Goal: Task Accomplishment & Management: Complete application form

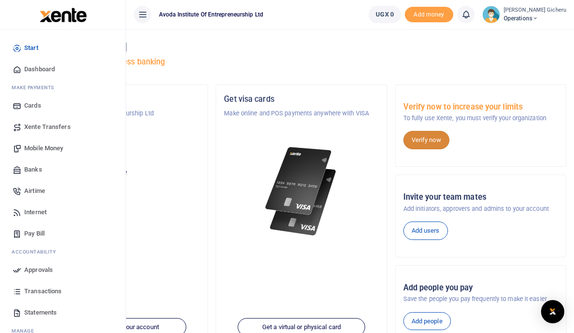
click at [390, 138] on link "Verify now" at bounding box center [426, 140] width 46 height 18
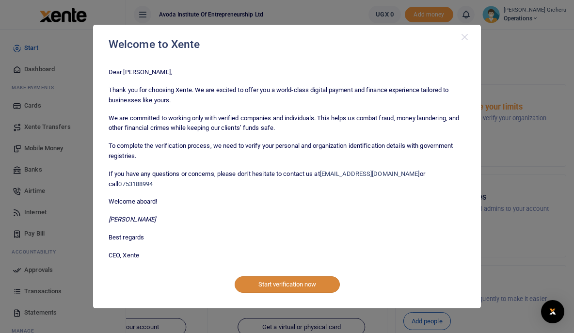
click at [275, 281] on button "Start verification now" at bounding box center [287, 284] width 105 height 16
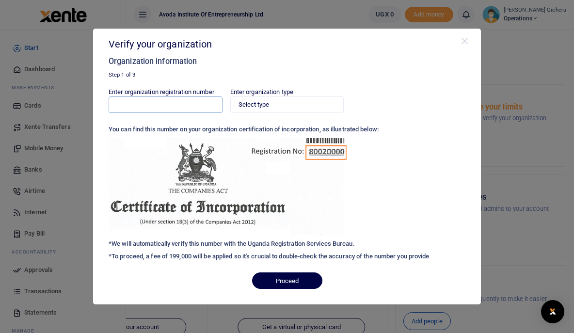
click at [187, 109] on input "Enter organization registration number" at bounding box center [166, 104] width 114 height 16
type input "80020002843497"
click at [266, 109] on select "Select type Private Limited Company by shares Private Limited Company by guaran…" at bounding box center [287, 104] width 114 height 16
select select "Private Limited Company by guarantee (without shares)"
click at [230, 96] on select "Select type Private Limited Company by shares Private Limited Company by guaran…" at bounding box center [287, 104] width 114 height 16
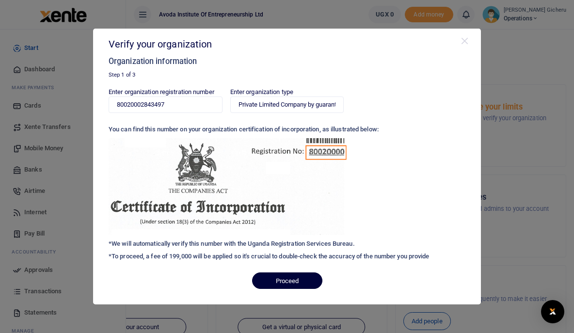
click at [284, 279] on button "Proceed" at bounding box center [287, 280] width 70 height 16
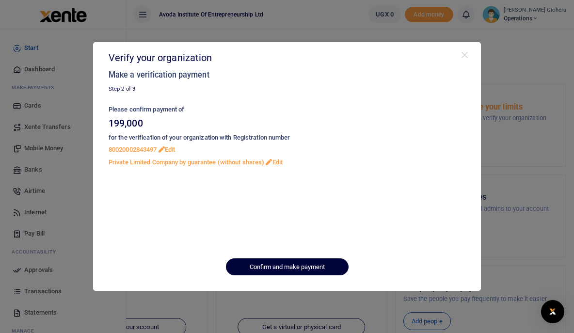
click at [277, 265] on button "Confirm and make payment" at bounding box center [287, 266] width 123 height 16
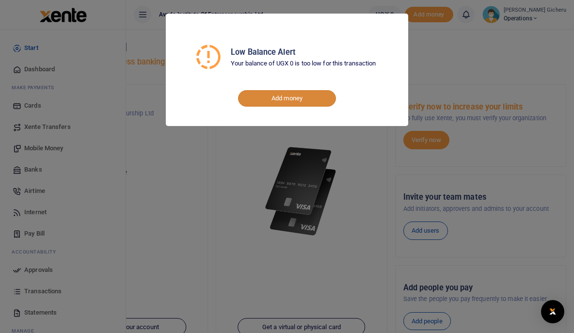
click at [273, 98] on link "Add money" at bounding box center [287, 98] width 98 height 16
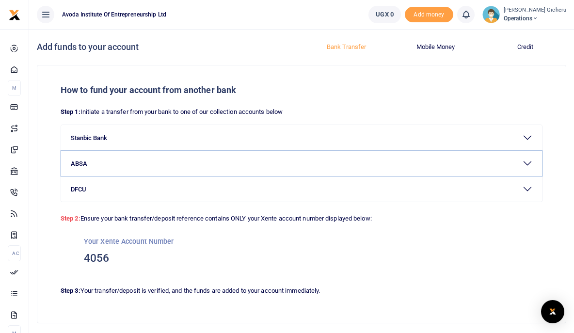
click at [147, 166] on button "ABSA" at bounding box center [301, 163] width 481 height 25
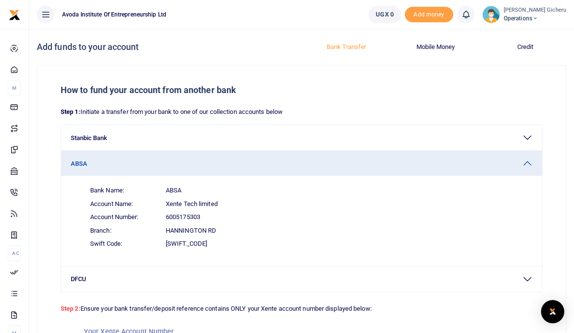
click at [208, 220] on span "Account Number: 6005175303" at bounding box center [307, 217] width 450 height 14
click at [557, 189] on div "How to fund your account from another bank Step 1: Initiate a transfer from you…" at bounding box center [301, 238] width 528 height 347
click at [553, 282] on div "How to fund your account from another bank Step 1: Initiate a transfer from you…" at bounding box center [301, 238] width 528 height 347
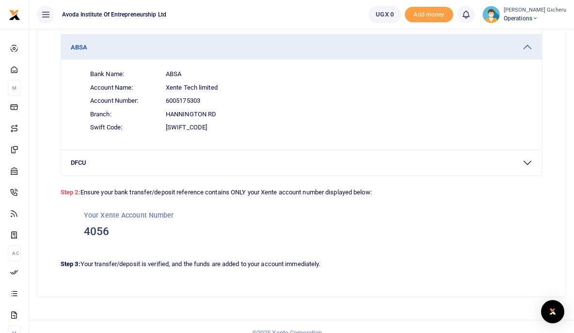
scroll to position [129, 0]
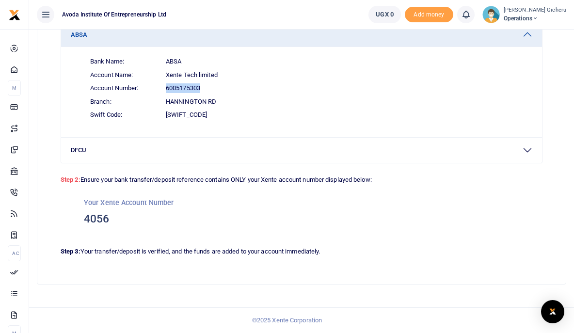
drag, startPoint x: 166, startPoint y: 87, endPoint x: 205, endPoint y: 87, distance: 38.8
click at [205, 87] on span "Account Number: 6005175303" at bounding box center [307, 88] width 450 height 14
copy span "6005175303"
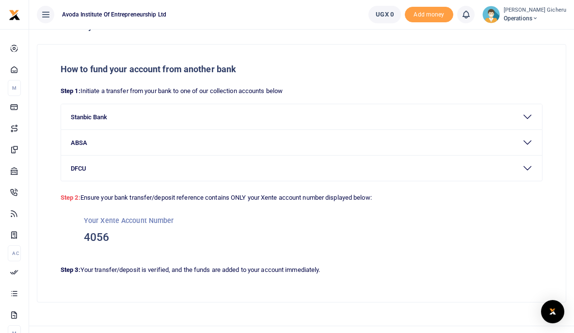
scroll to position [19, 0]
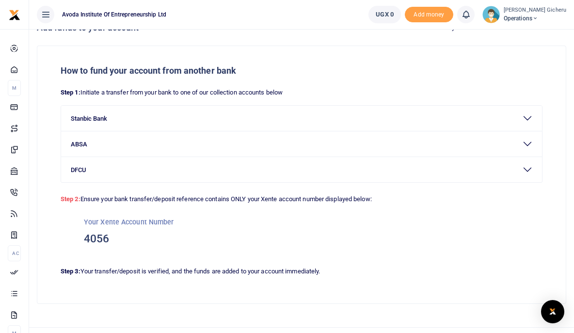
click at [527, 142] on button "ABSA" at bounding box center [301, 143] width 481 height 25
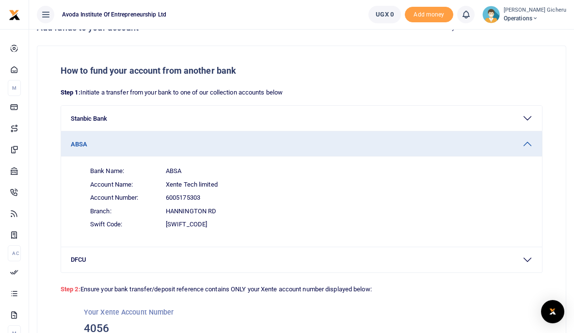
click at [229, 70] on h5 "How to fund your account from another bank" at bounding box center [302, 70] width 482 height 11
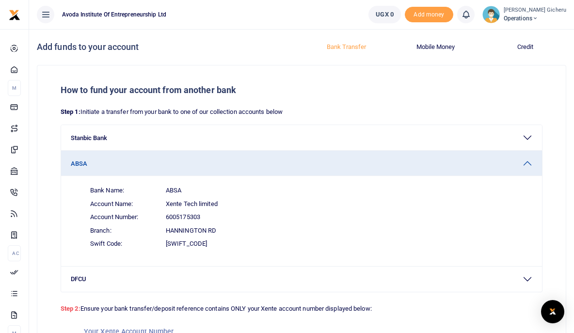
scroll to position [0, 0]
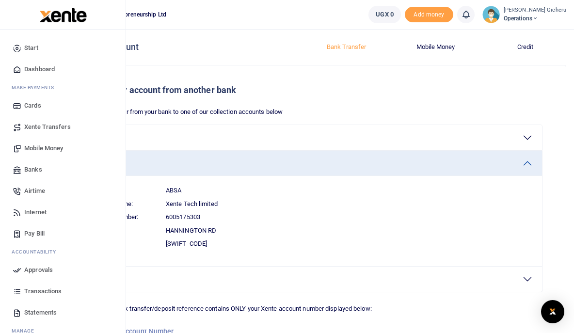
click at [37, 67] on span "Dashboard" at bounding box center [39, 69] width 31 height 10
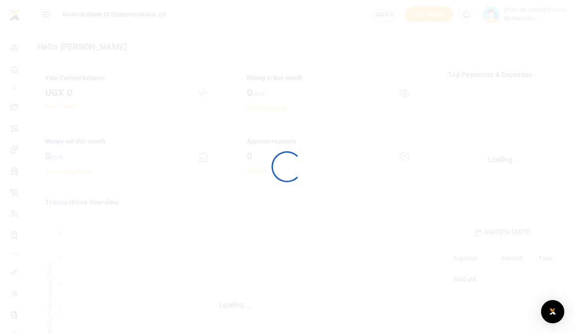
scroll to position [152, 110]
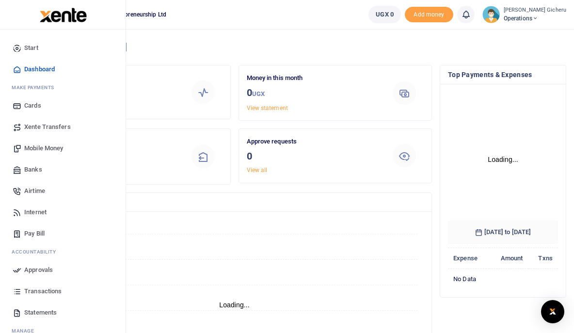
click at [44, 71] on span "Dashboard" at bounding box center [39, 69] width 31 height 10
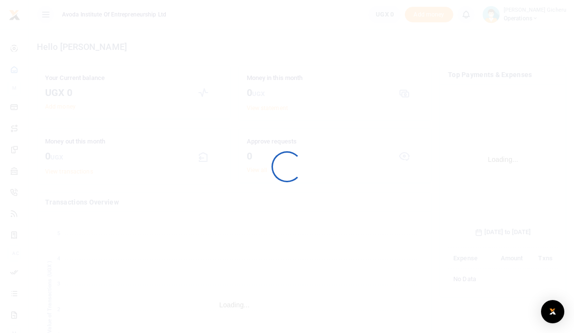
scroll to position [152, 110]
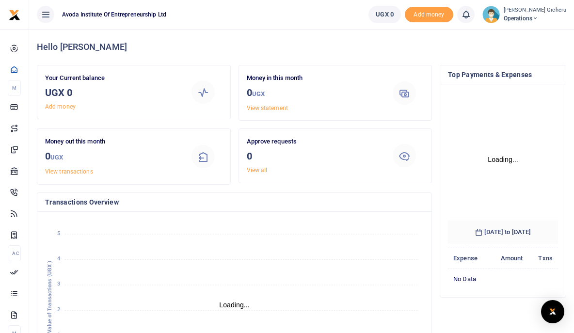
click at [45, 15] on icon at bounding box center [46, 14] width 10 height 11
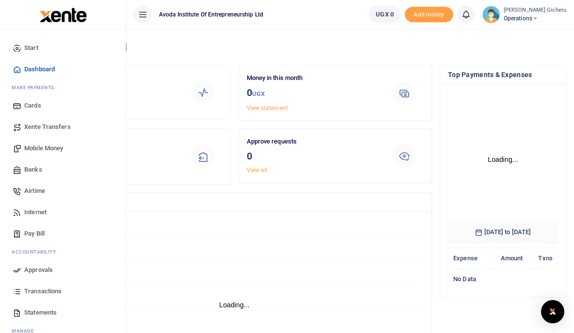
click at [32, 46] on span "Start" at bounding box center [31, 48] width 14 height 10
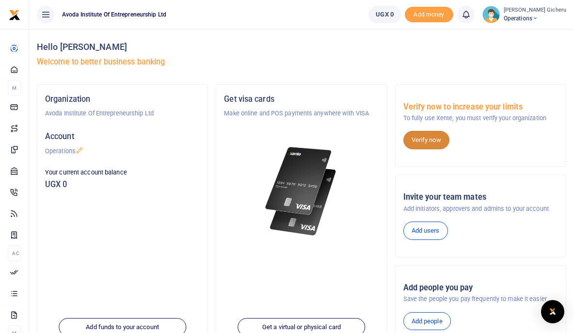
click at [420, 138] on link "Verify now" at bounding box center [426, 140] width 46 height 18
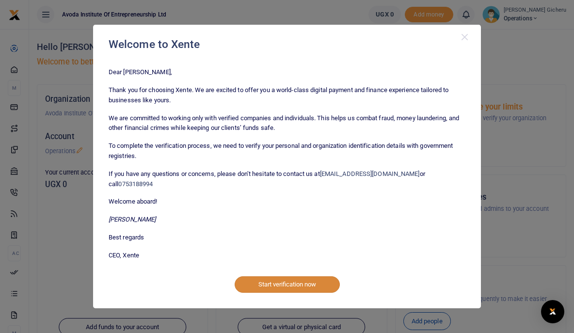
click at [277, 279] on button "Start verification now" at bounding box center [287, 284] width 105 height 16
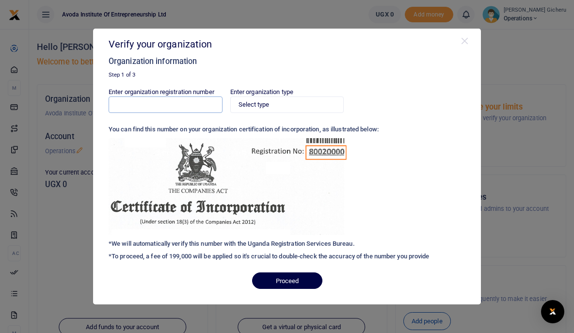
click at [200, 103] on input "Enter organization registration number" at bounding box center [166, 104] width 114 height 16
type input "80020002843497"
click at [311, 97] on select "Select type Private Limited Company by shares Private Limited Company by guaran…" at bounding box center [287, 104] width 114 height 16
select select "Private Limited Company by guarantee (without shares)"
click at [230, 96] on select "Select type Private Limited Company by shares Private Limited Company by guaran…" at bounding box center [287, 104] width 114 height 16
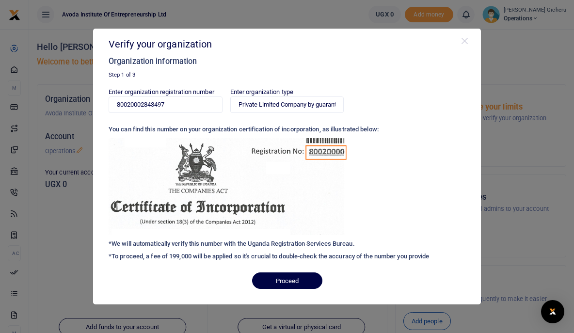
click at [377, 201] on div "Enter organization registration number 80020002843497 Enter organization type S…" at bounding box center [287, 176] width 357 height 178
click at [298, 274] on button "Proceed" at bounding box center [287, 280] width 70 height 16
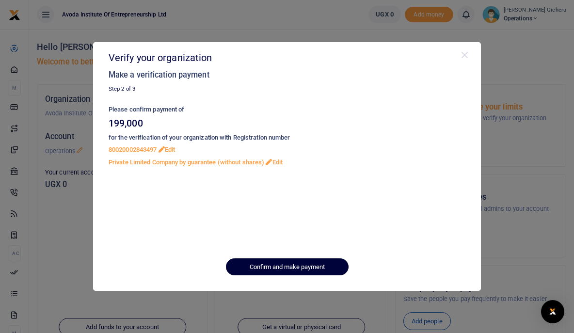
click at [268, 268] on button "Confirm and make payment" at bounding box center [287, 266] width 123 height 16
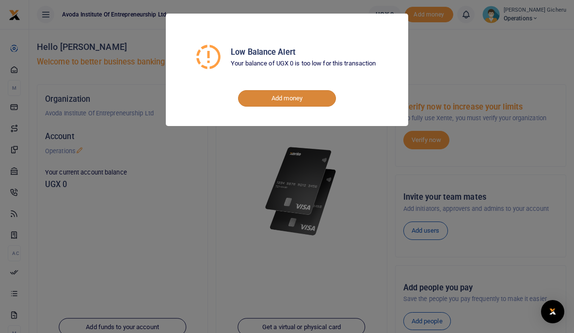
click at [262, 99] on link "Add money" at bounding box center [287, 98] width 98 height 16
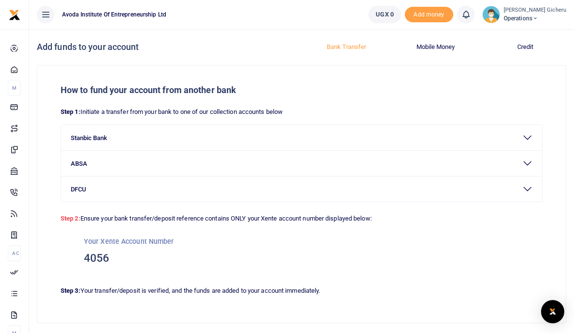
click at [47, 14] on icon at bounding box center [46, 14] width 10 height 11
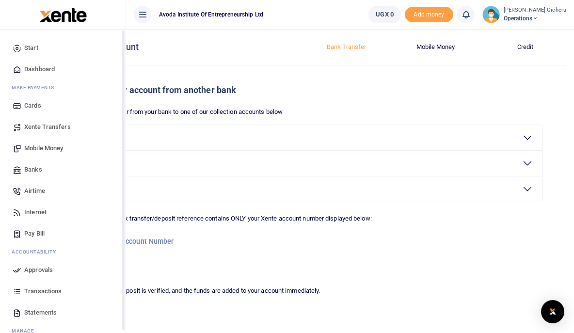
click at [33, 44] on span "Start" at bounding box center [31, 48] width 14 height 10
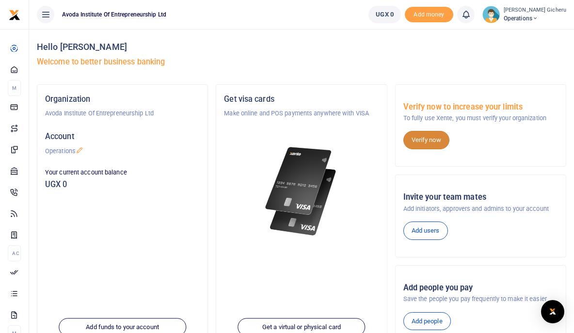
click at [425, 140] on link "Verify now" at bounding box center [426, 140] width 46 height 18
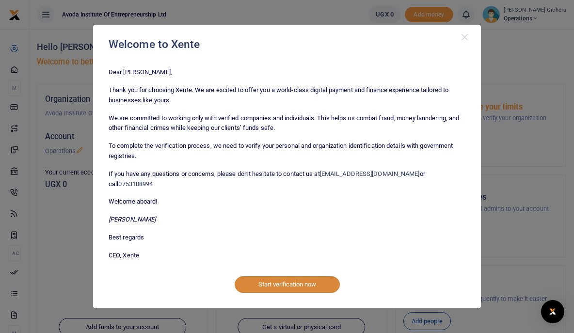
click at [311, 279] on button "Start verification now" at bounding box center [287, 284] width 105 height 16
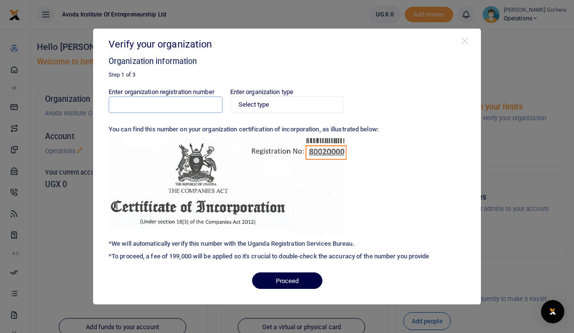
click at [201, 107] on input "Enter organization registration number" at bounding box center [166, 104] width 114 height 16
type input "80020002843497"
click at [274, 105] on select "Select type Private Limited Company by shares Private Limited Company by guaran…" at bounding box center [287, 104] width 114 height 16
select select "Private Limited Company by guarantee (without shares)"
click at [230, 96] on select "Select type Private Limited Company by shares Private Limited Company by guaran…" at bounding box center [287, 104] width 114 height 16
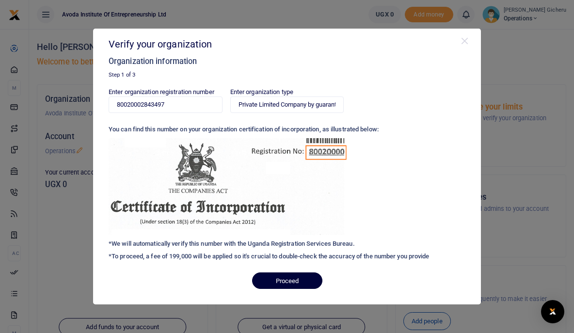
click at [290, 277] on button "Proceed" at bounding box center [287, 280] width 70 height 16
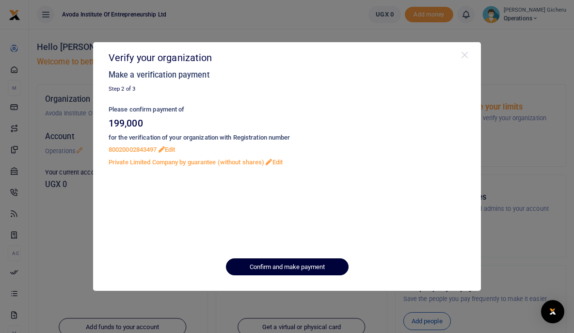
click at [261, 268] on button "Confirm and make payment" at bounding box center [287, 266] width 123 height 16
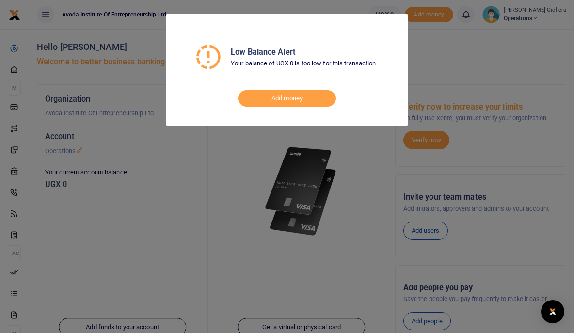
click at [418, 48] on div "Low Balance Alert Your balance of UGX 0 is too low for this transaction Add mon…" at bounding box center [287, 166] width 574 height 333
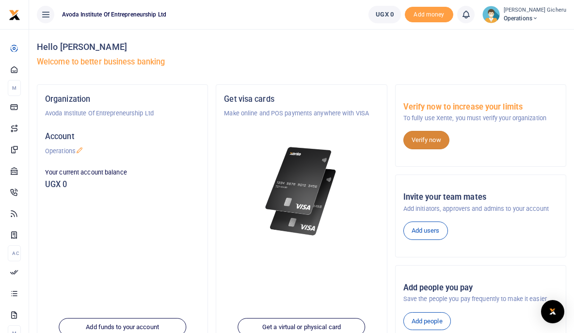
click at [419, 140] on link "Verify now" at bounding box center [426, 140] width 46 height 18
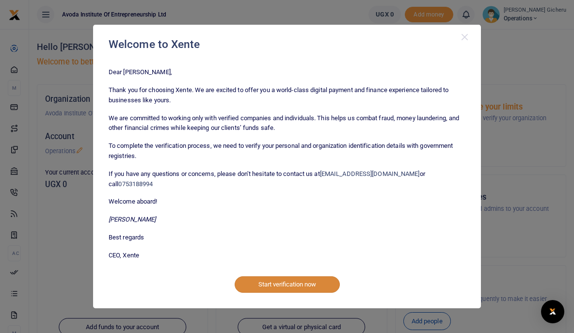
click at [314, 279] on button "Start verification now" at bounding box center [287, 284] width 105 height 16
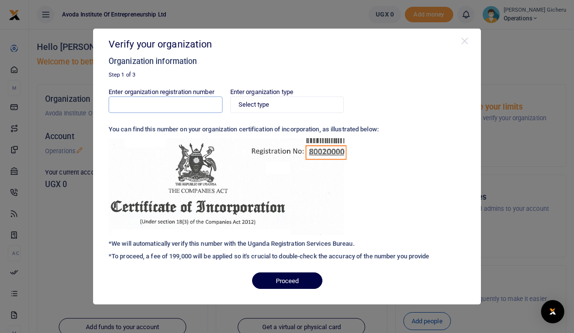
click at [205, 107] on input "Enter organization registration number" at bounding box center [166, 104] width 114 height 16
type input "80020002843497"
click at [264, 102] on select "Select type Private Limited Company by shares Private Limited Company by guaran…" at bounding box center [287, 104] width 114 height 16
select select "Private Limited Company by guarantee (without shares)"
click at [230, 96] on select "Select type Private Limited Company by shares Private Limited Company by guaran…" at bounding box center [287, 104] width 114 height 16
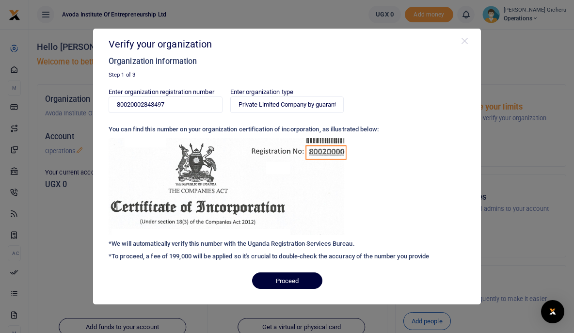
click at [275, 278] on button "Proceed" at bounding box center [287, 280] width 70 height 16
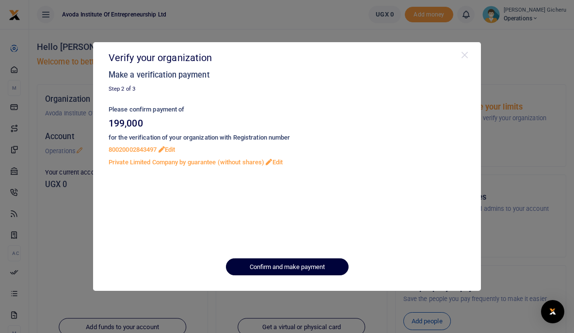
click at [266, 263] on button "Confirm and make payment" at bounding box center [287, 266] width 123 height 16
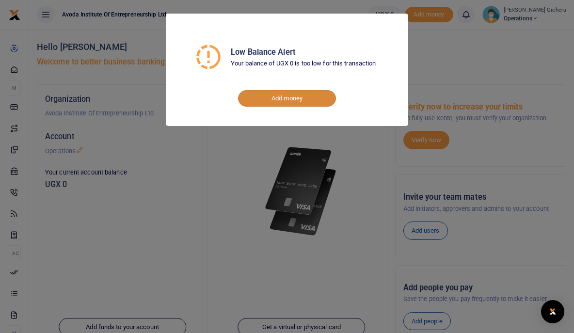
click at [315, 99] on link "Add money" at bounding box center [287, 98] width 98 height 16
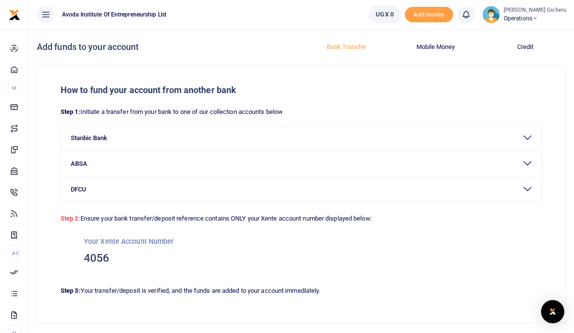
click at [42, 13] on icon at bounding box center [46, 14] width 10 height 11
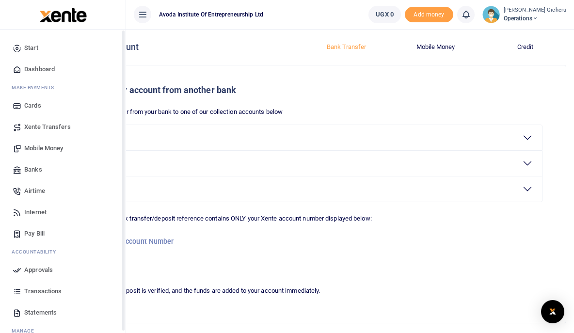
click at [34, 54] on link "Start" at bounding box center [63, 47] width 110 height 21
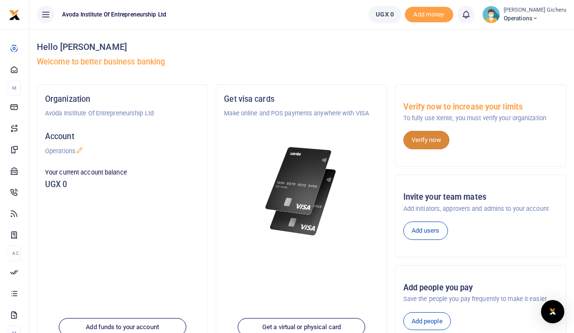
click at [432, 139] on link "Verify now" at bounding box center [426, 140] width 46 height 18
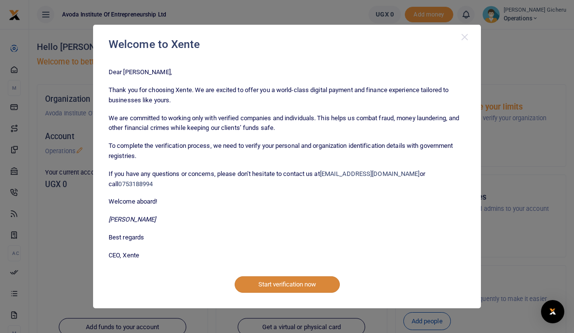
click at [267, 282] on button "Start verification now" at bounding box center [287, 284] width 105 height 16
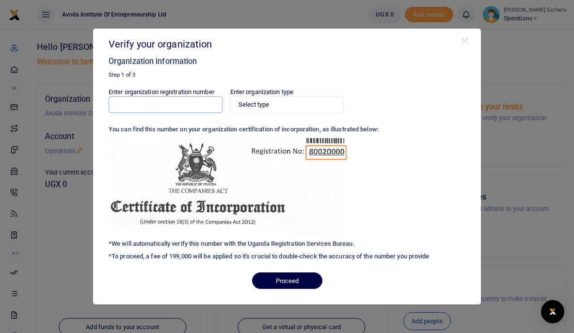
click at [205, 106] on input "Enter organization registration number" at bounding box center [166, 104] width 114 height 16
type input "80020002843497"
click at [247, 106] on select "Select type Private Limited Company by shares Private Limited Company by guaran…" at bounding box center [287, 104] width 114 height 16
select select "Private Limited Company by guarantee (without shares)"
click at [230, 96] on select "Select type Private Limited Company by shares Private Limited Company by guaran…" at bounding box center [287, 104] width 114 height 16
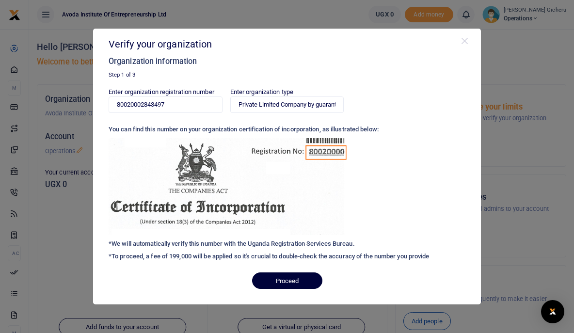
click at [284, 284] on button "Proceed" at bounding box center [287, 280] width 70 height 16
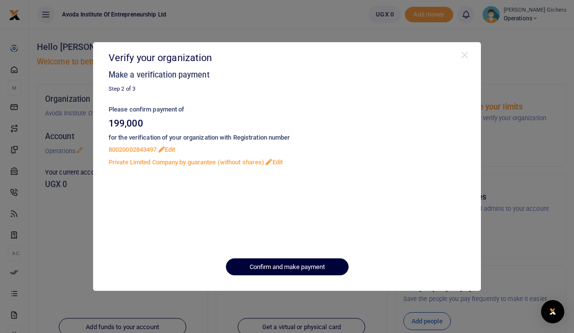
click at [280, 266] on button "Confirm and make payment" at bounding box center [287, 266] width 123 height 16
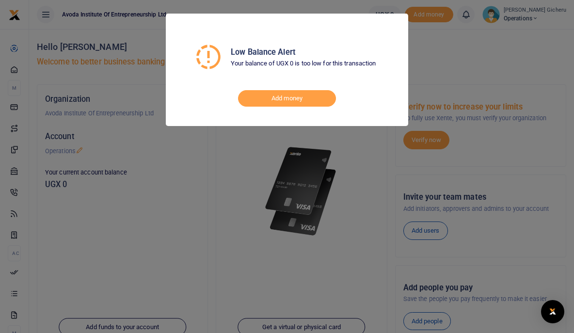
click at [378, 218] on div "Low Balance Alert Your balance of UGX 0 is too low for this transaction Add mon…" at bounding box center [287, 166] width 574 height 333
